Goal: Transaction & Acquisition: Purchase product/service

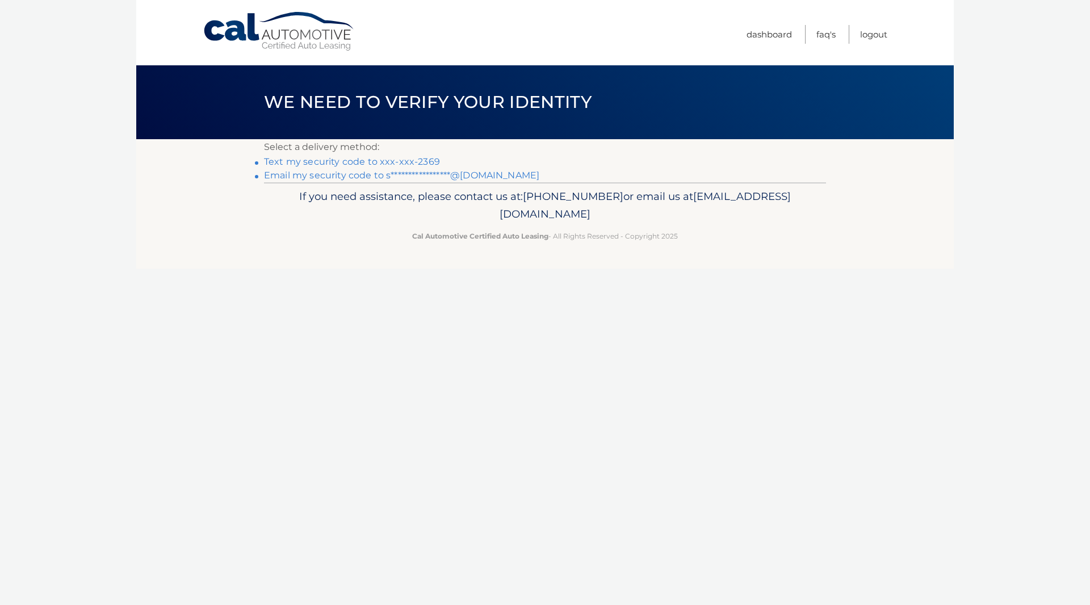
click at [375, 160] on link "Text my security code to xxx-xxx-2369" at bounding box center [352, 161] width 176 height 11
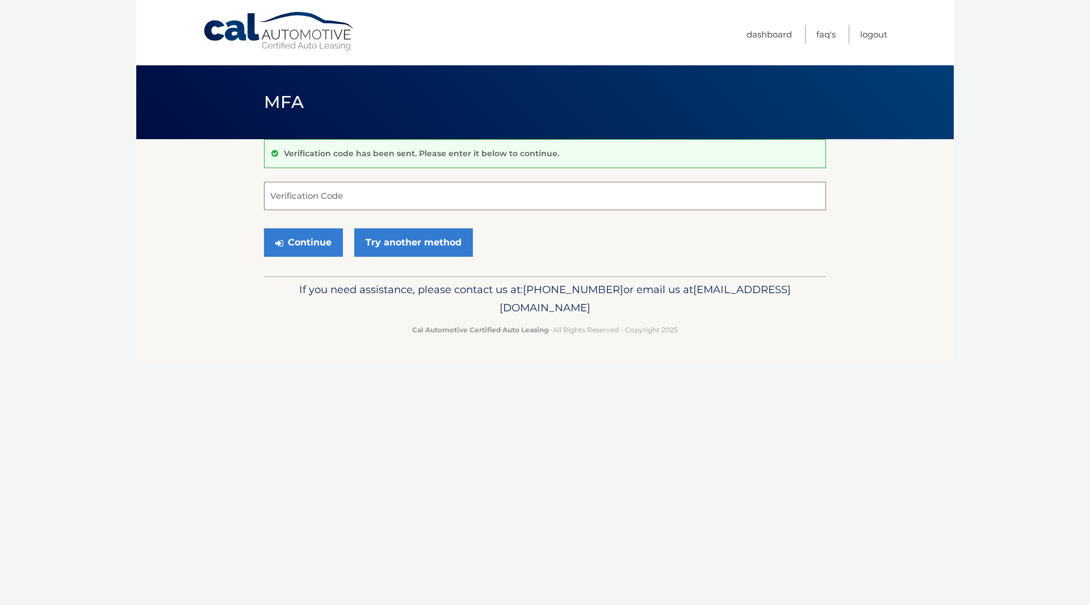
click at [368, 198] on input "Verification Code" at bounding box center [545, 196] width 562 height 28
click at [372, 203] on input "Verification Code" at bounding box center [545, 196] width 562 height 28
type input "361926"
click at [301, 243] on button "Continue" at bounding box center [303, 242] width 79 height 28
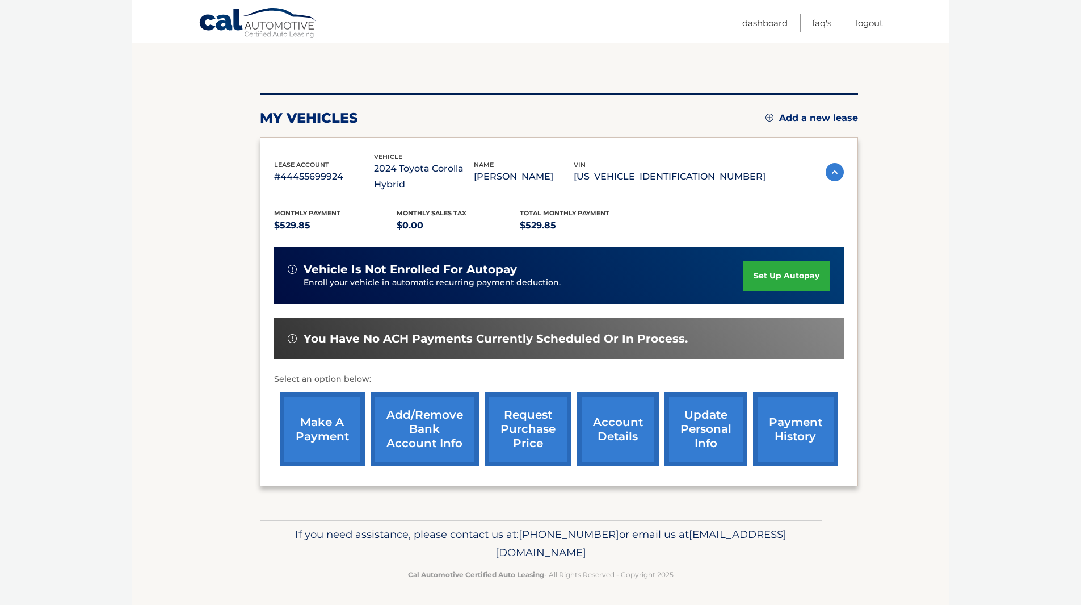
scroll to position [99, 0]
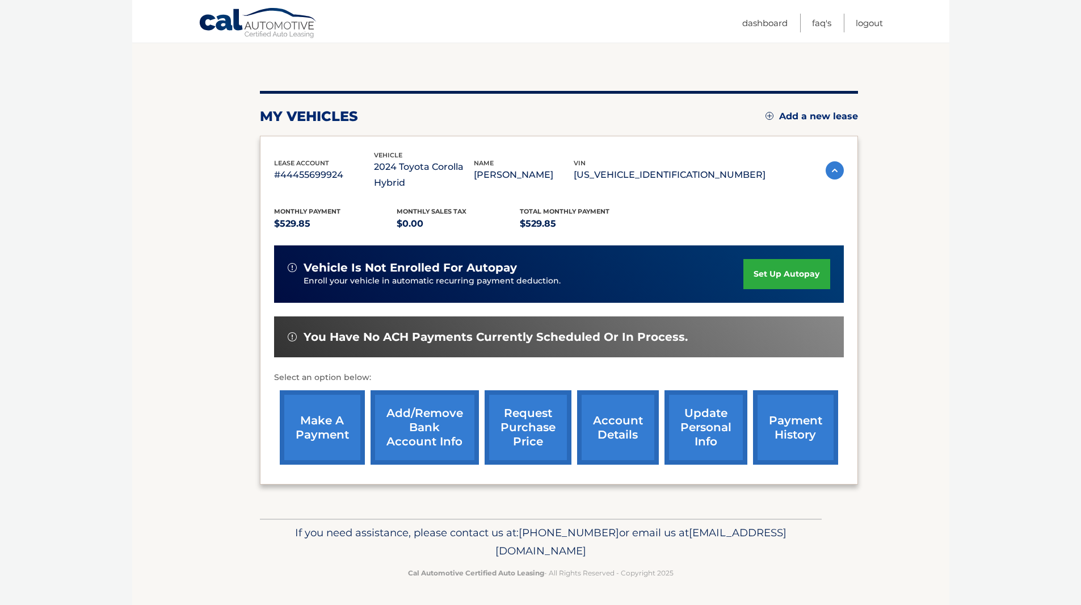
click at [333, 431] on link "make a payment" at bounding box center [322, 427] width 85 height 74
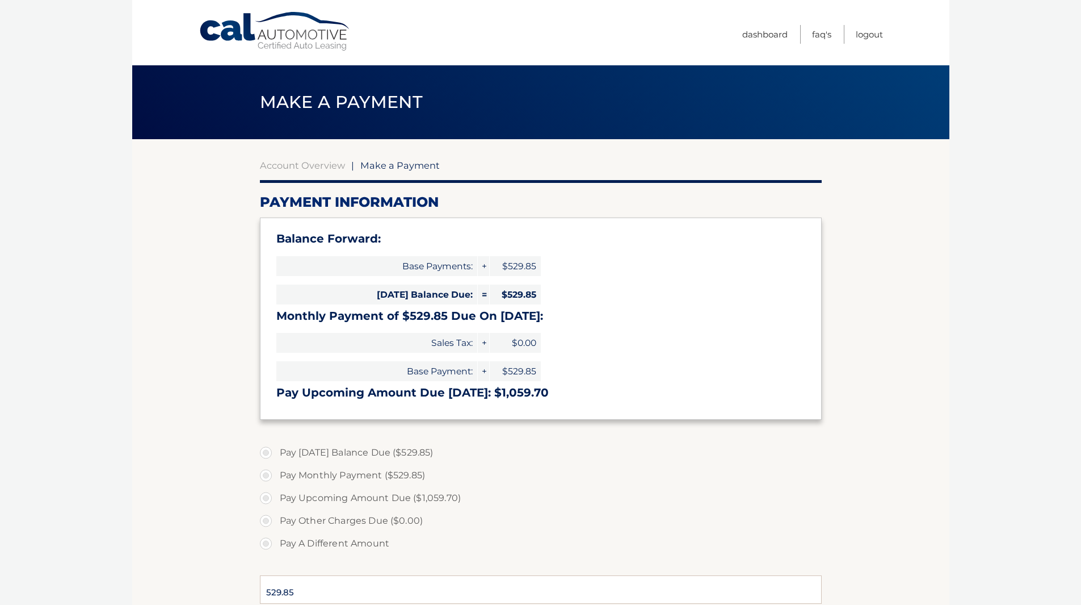
select select "ODhkYTk2MDEtZDMzZC00MzBhLTk5YzMtMWNkZjZmNDI3NTZi"
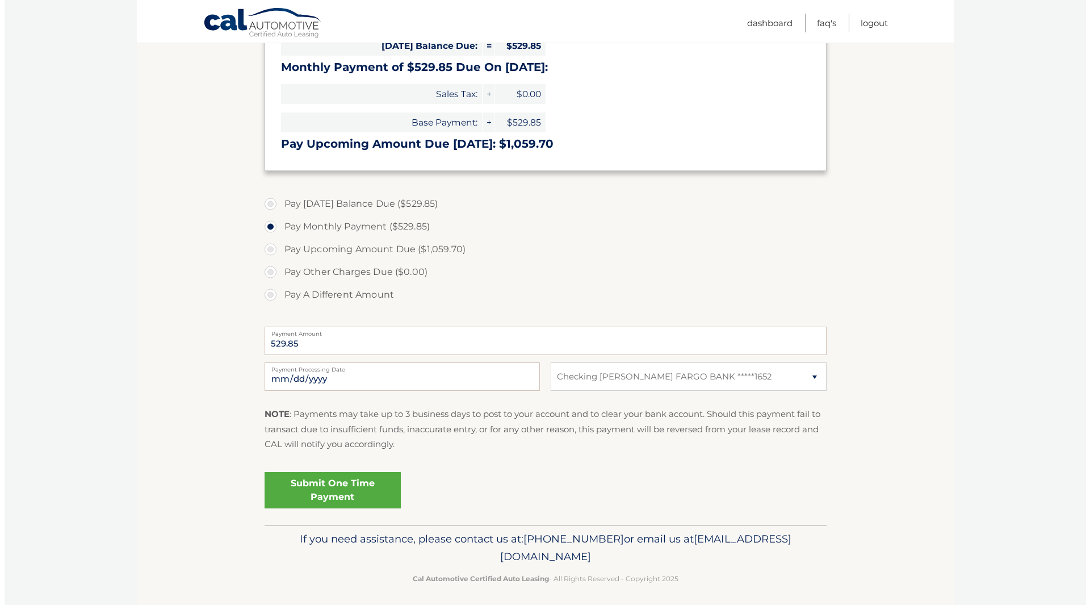
scroll to position [255, 0]
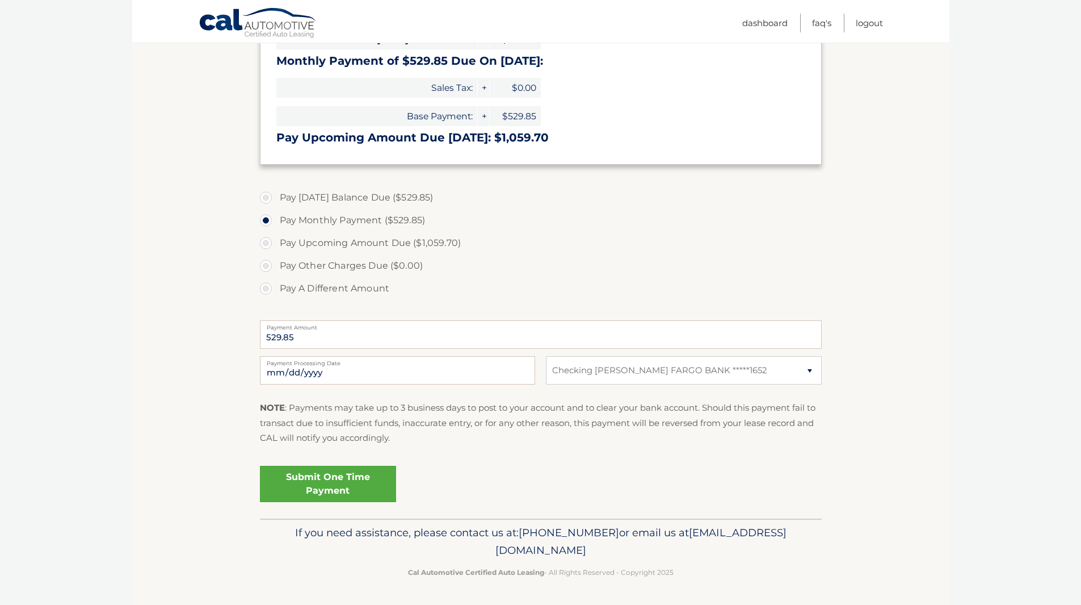
click at [317, 488] on link "Submit One Time Payment" at bounding box center [328, 483] width 136 height 36
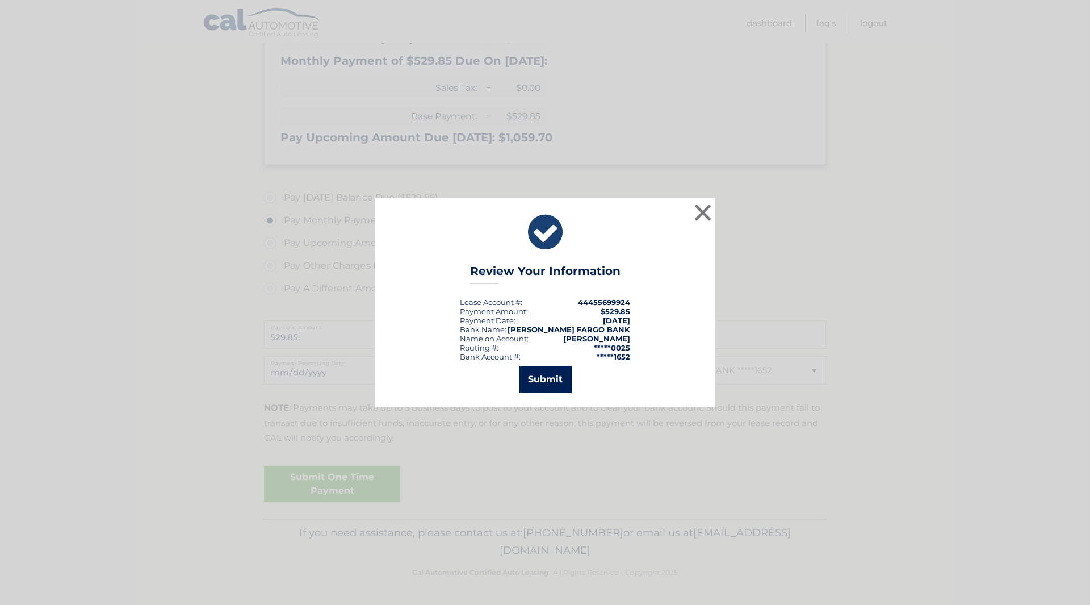
click at [549, 375] on button "Submit" at bounding box center [545, 379] width 53 height 27
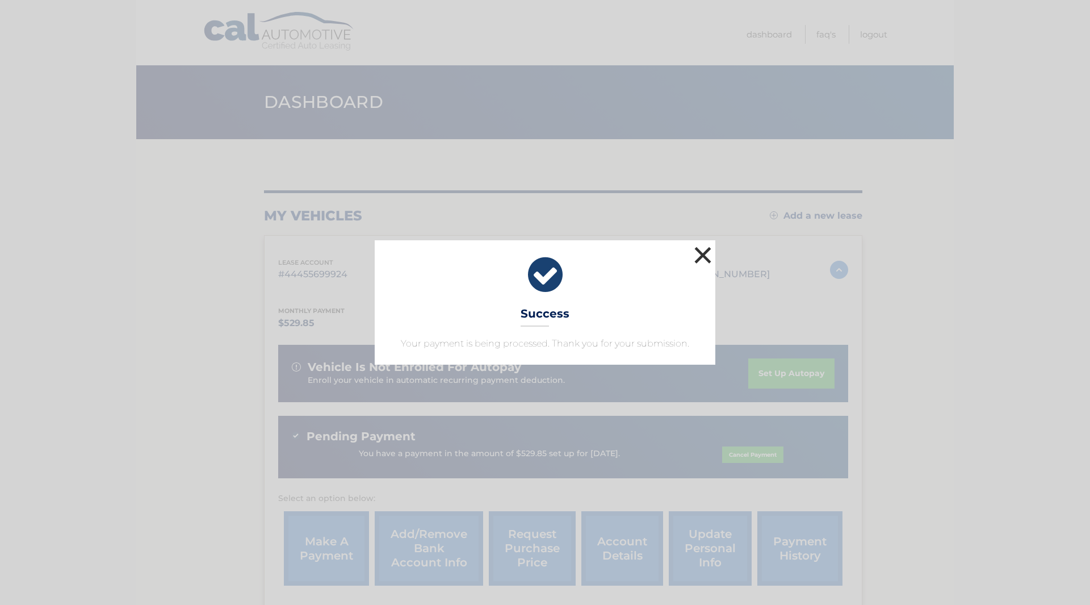
click at [708, 257] on button "×" at bounding box center [702, 255] width 23 height 23
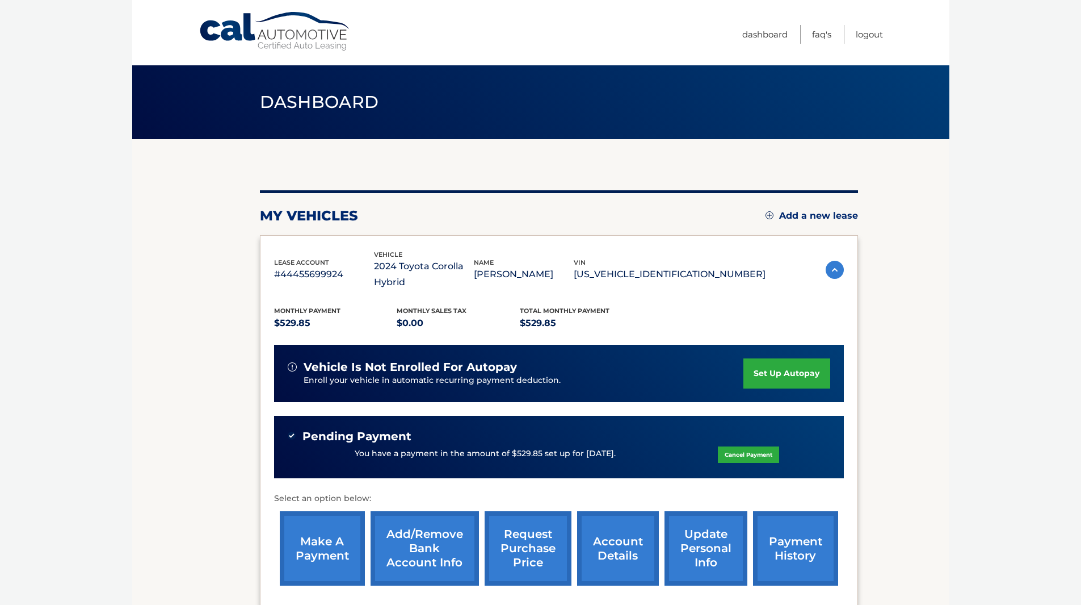
click at [106, 251] on body "Cal Automotive Menu Dashboard FAQ's Logout" at bounding box center [540, 302] width 1081 height 605
click at [861, 34] on link "Logout" at bounding box center [869, 34] width 27 height 19
